Goal: Task Accomplishment & Management: Manage account settings

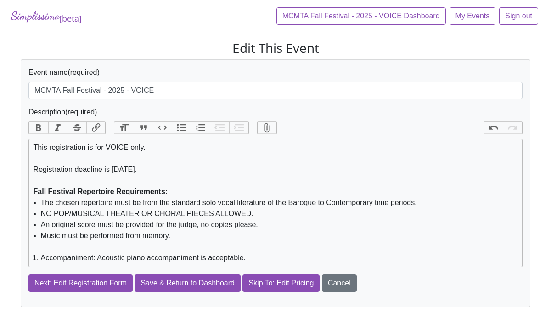
scroll to position [23, 0]
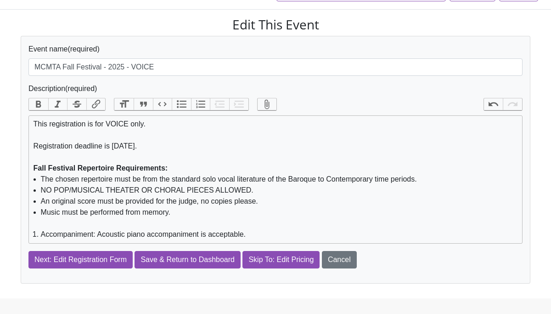
click at [41, 235] on li "Accompaniment: Acoustic piano accompaniment is acceptable." at bounding box center [279, 234] width 477 height 11
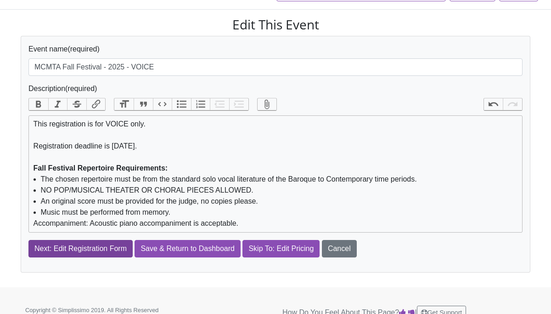
type trix-editor "<div>This registration is for VOICE only. <br><br>Registration deadline is [DAT…"
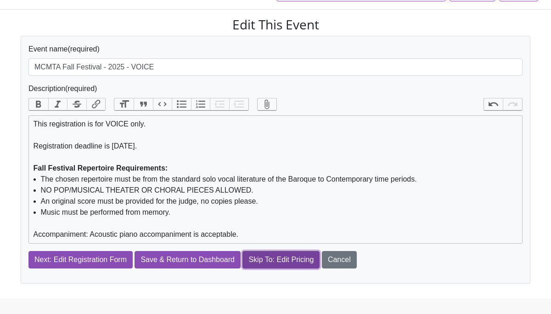
click at [290, 265] on input "Skip To: Edit Pricing" at bounding box center [280, 259] width 77 height 17
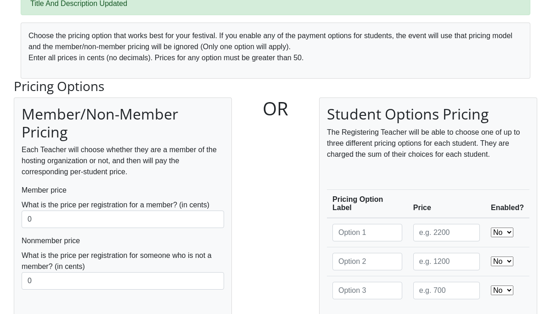
scroll to position [59, 0]
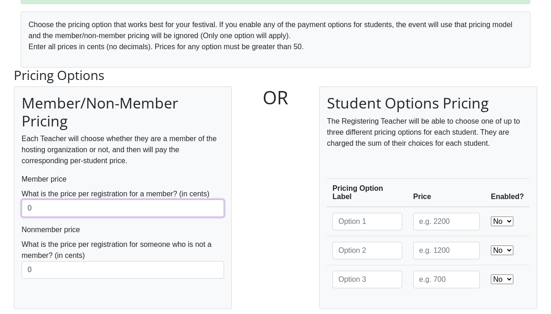
click at [172, 211] on input "0" at bounding box center [123, 207] width 203 height 17
type input "0"
type input "2000"
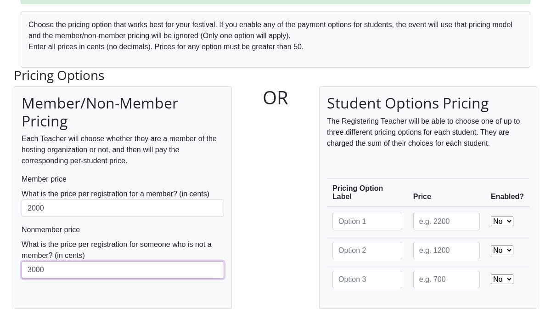
type input "3000"
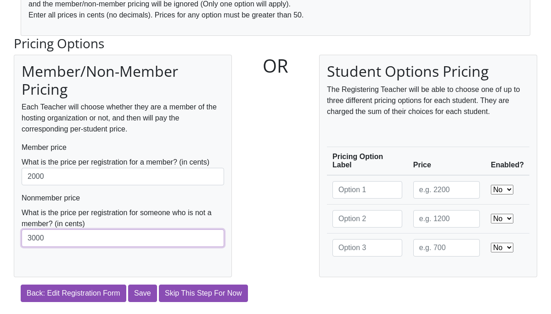
scroll to position [135, 0]
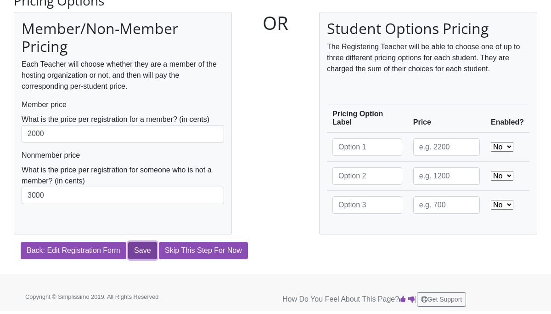
click at [148, 251] on input "Save" at bounding box center [142, 250] width 28 height 17
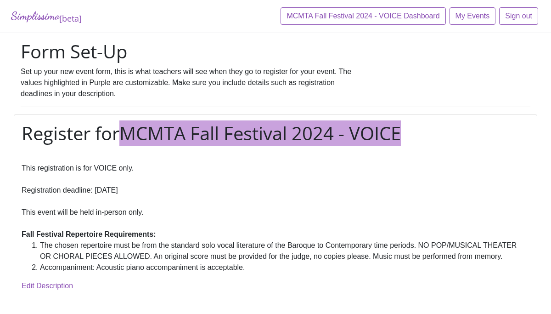
scroll to position [557, 0]
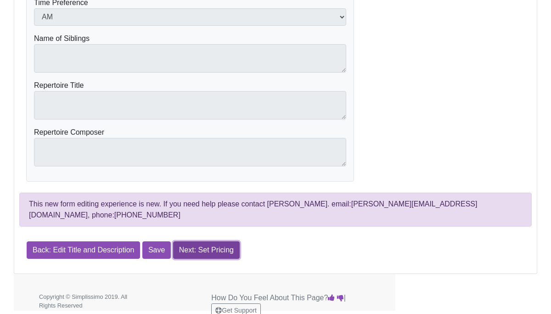
click at [226, 241] on link "Next: Set Pricing" at bounding box center [206, 249] width 67 height 17
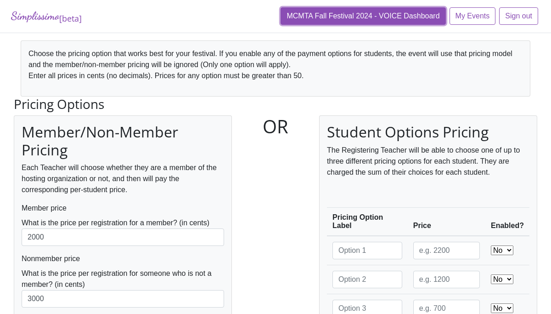
click at [427, 13] on link "MCMTA Fall Festival 2024 - VOICE Dashboard" at bounding box center [363, 15] width 165 height 17
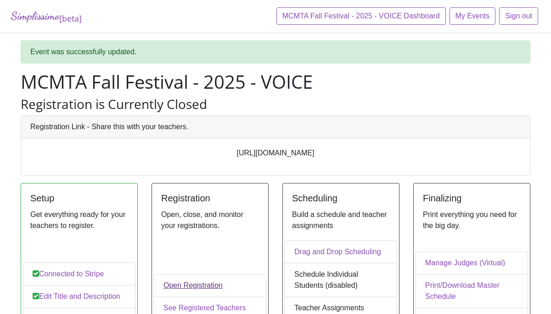
click at [189, 274] on link "Open Registration" at bounding box center [210, 285] width 113 height 23
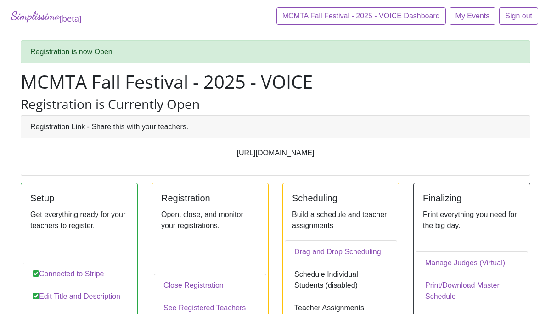
drag, startPoint x: 370, startPoint y: 153, endPoint x: 184, endPoint y: 156, distance: 186.5
click at [184, 156] on p "https://app.simplissimoevents.com/events/407/register" at bounding box center [275, 152] width 490 height 11
copy p "https://app.simplissimoevents.com/events/407/register"
click at [461, 20] on link "My Events" at bounding box center [473, 15] width 46 height 17
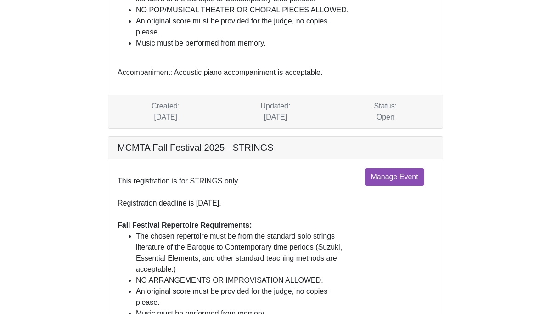
scroll to position [191, 0]
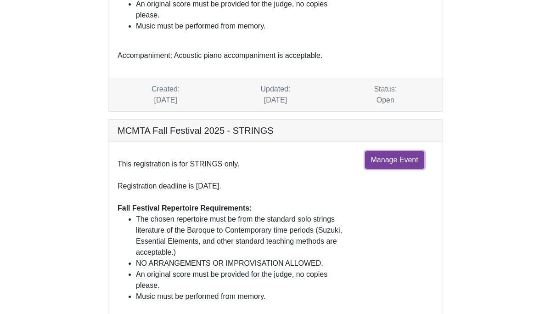
click at [393, 164] on link "Manage Event" at bounding box center [394, 159] width 59 height 17
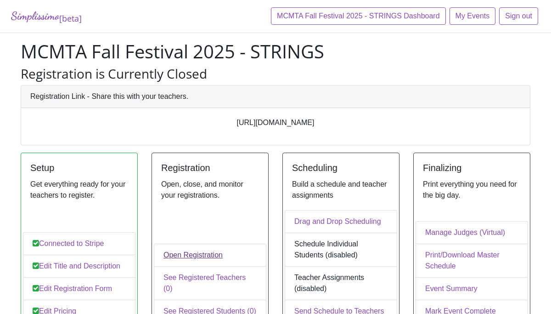
click at [196, 243] on link "Open Registration" at bounding box center [210, 254] width 113 height 23
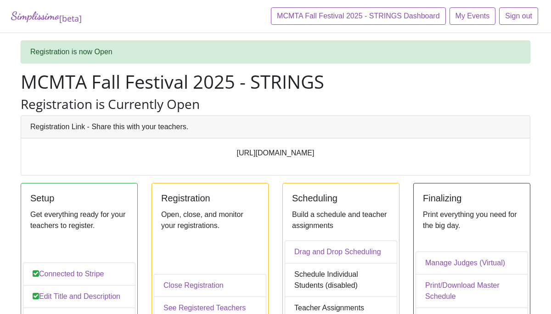
drag, startPoint x: 372, startPoint y: 153, endPoint x: 181, endPoint y: 156, distance: 191.5
click at [181, 156] on p "https://app.simplissimoevents.com/events/406/register" at bounding box center [275, 152] width 490 height 11
copy p "https://app.simplissimoevents.com/events/406/register"
click at [475, 19] on link "My Events" at bounding box center [473, 15] width 46 height 17
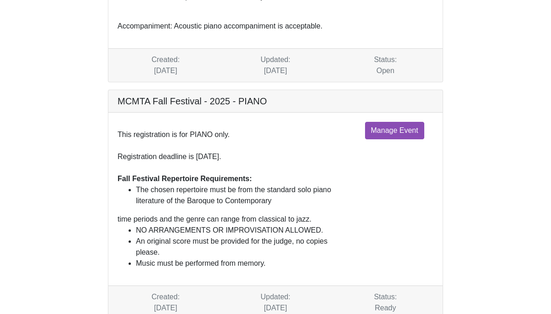
scroll to position [525, 0]
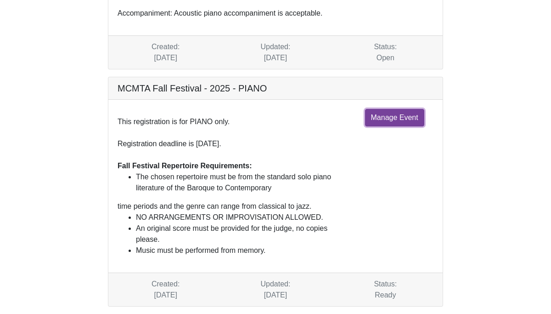
click at [389, 118] on link "Manage Event" at bounding box center [394, 117] width 59 height 17
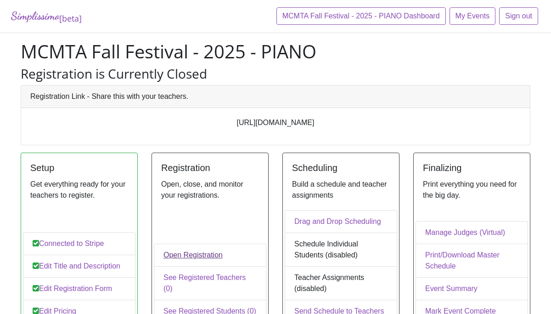
click at [208, 243] on link "Open Registration" at bounding box center [210, 254] width 113 height 23
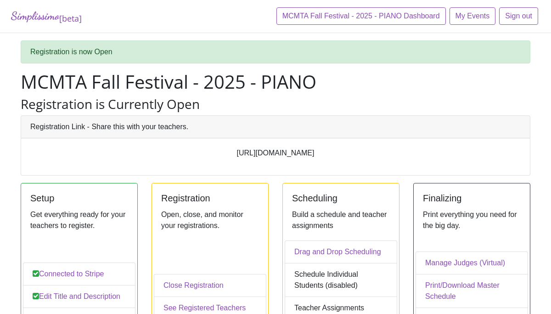
drag, startPoint x: 372, startPoint y: 152, endPoint x: 182, endPoint y: 157, distance: 189.7
click at [182, 157] on p "https://app.simplissimoevents.com/events/405/register" at bounding box center [275, 152] width 490 height 11
copy p "https://app.simplissimoevents.com/events/405/register"
